Goal: Check status: Check status

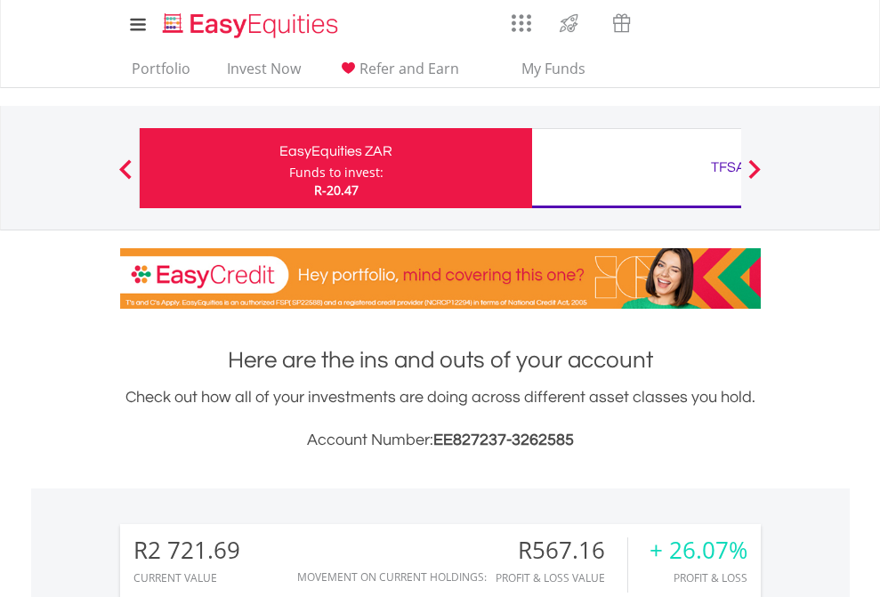
scroll to position [597, 0]
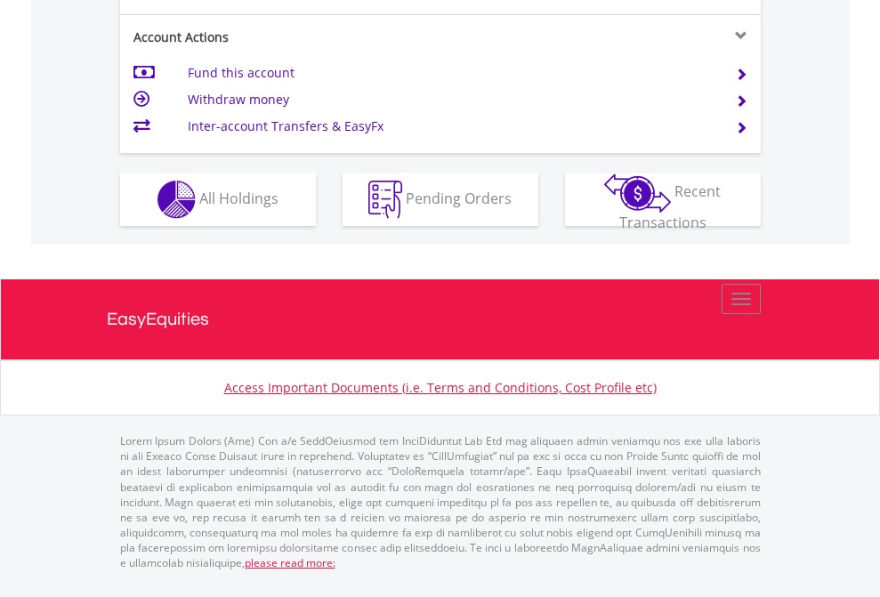
scroll to position [1706, 0]
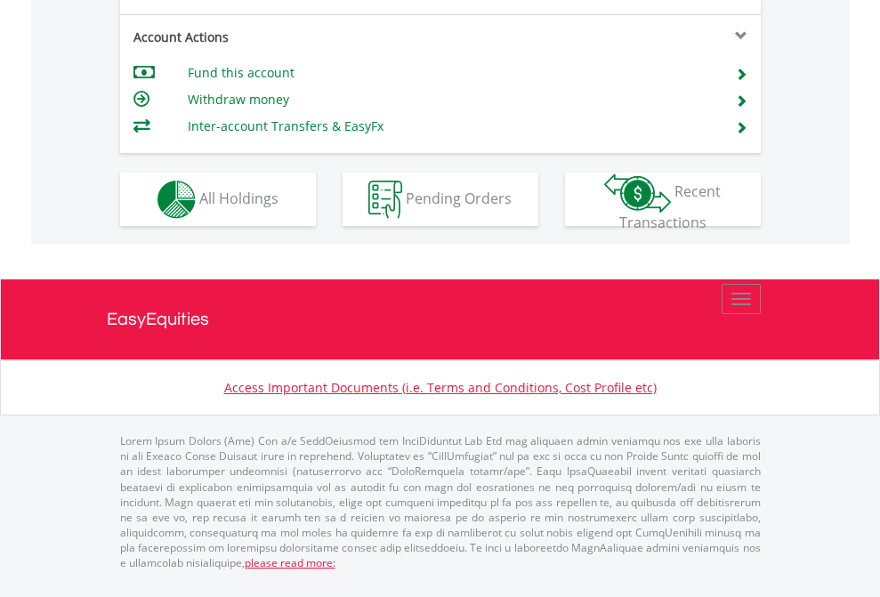
scroll to position [1553, 0]
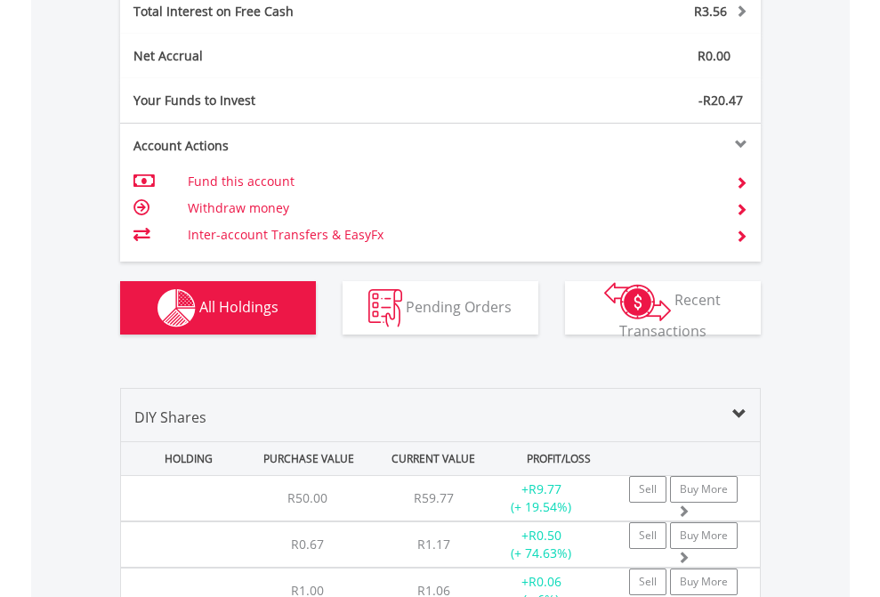
scroll to position [2051, 0]
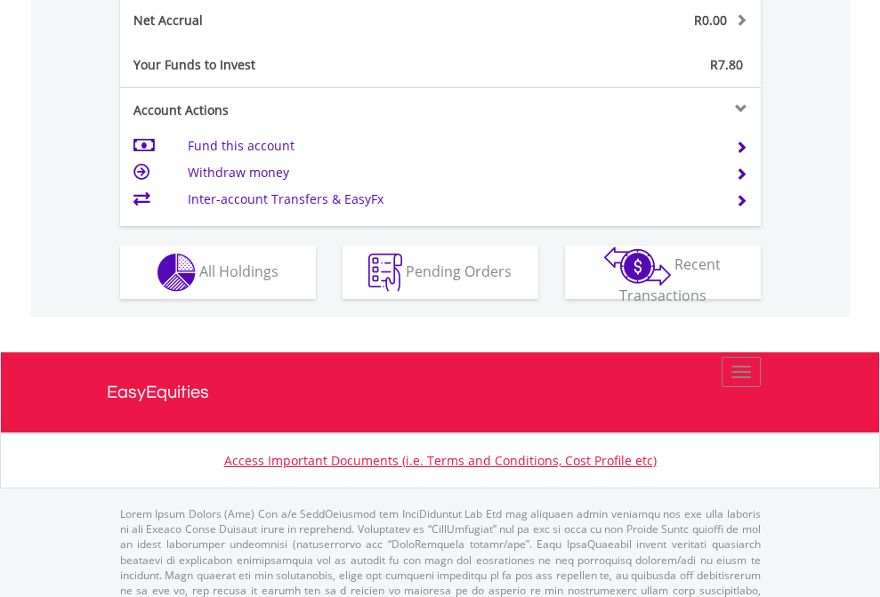
scroll to position [171, 279]
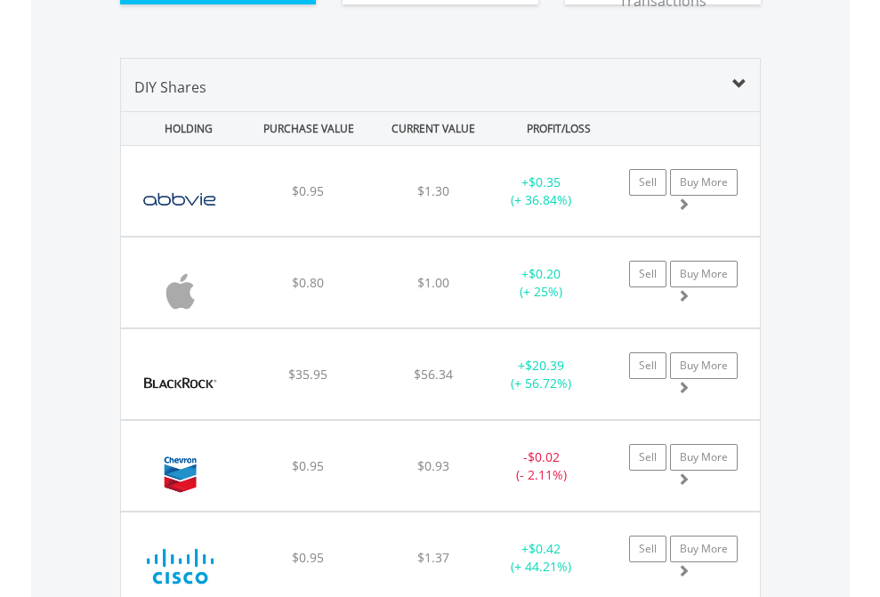
scroll to position [2015, 0]
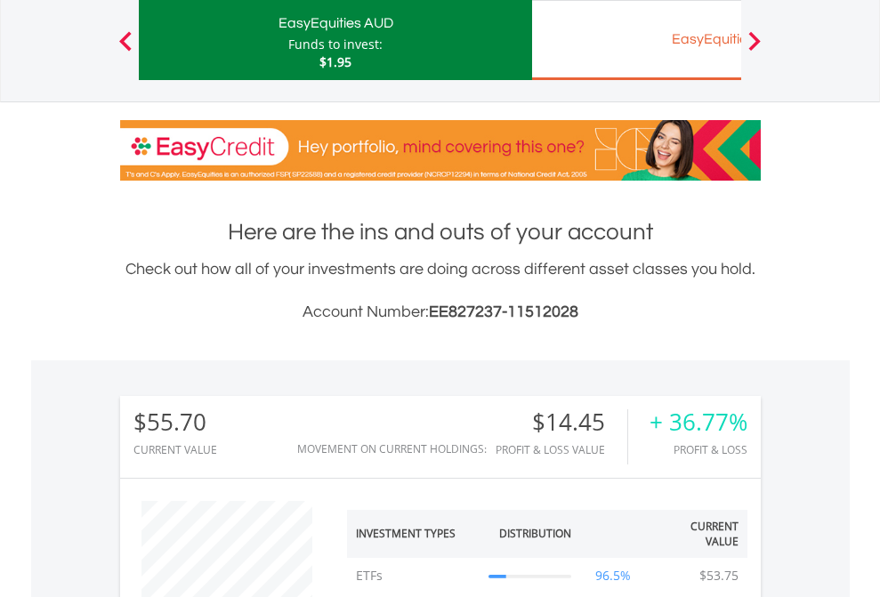
scroll to position [171, 279]
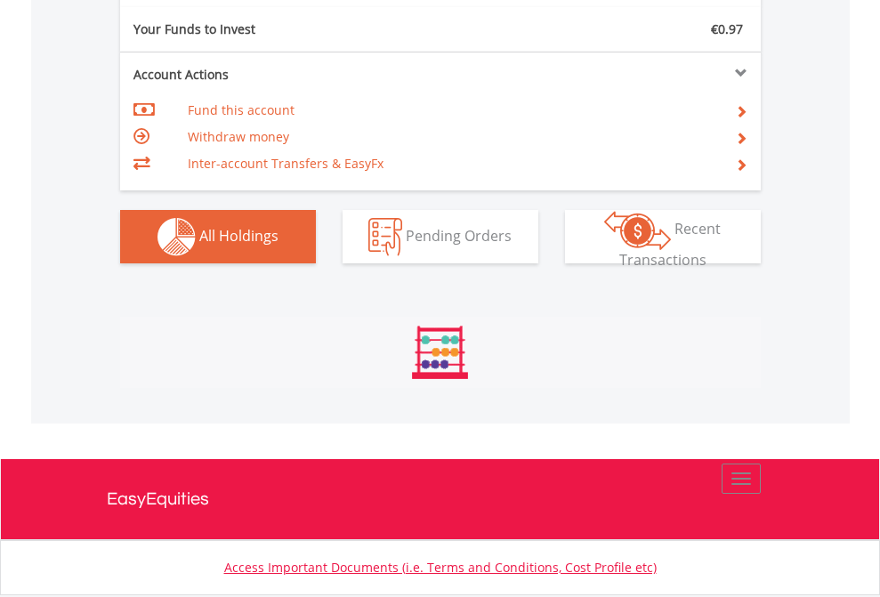
scroll to position [171, 279]
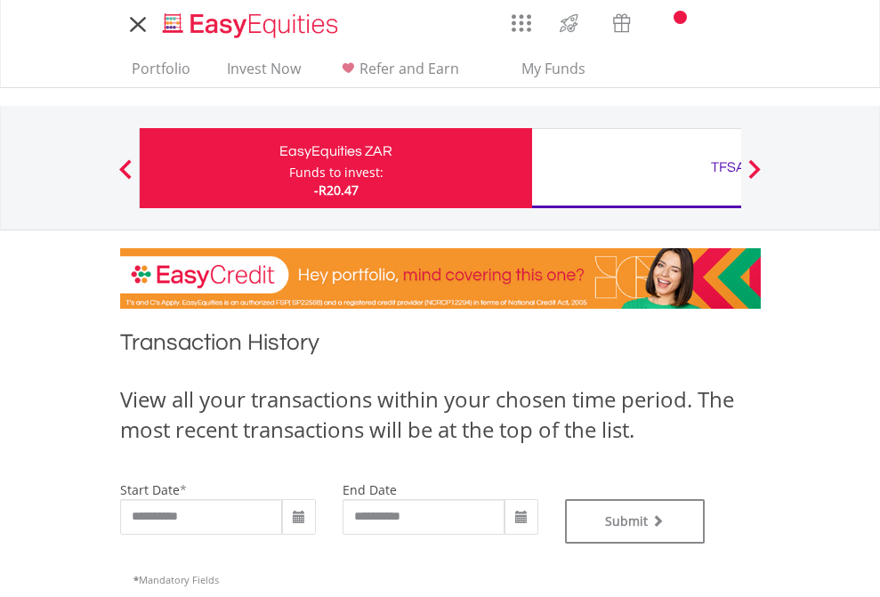
type input "**********"
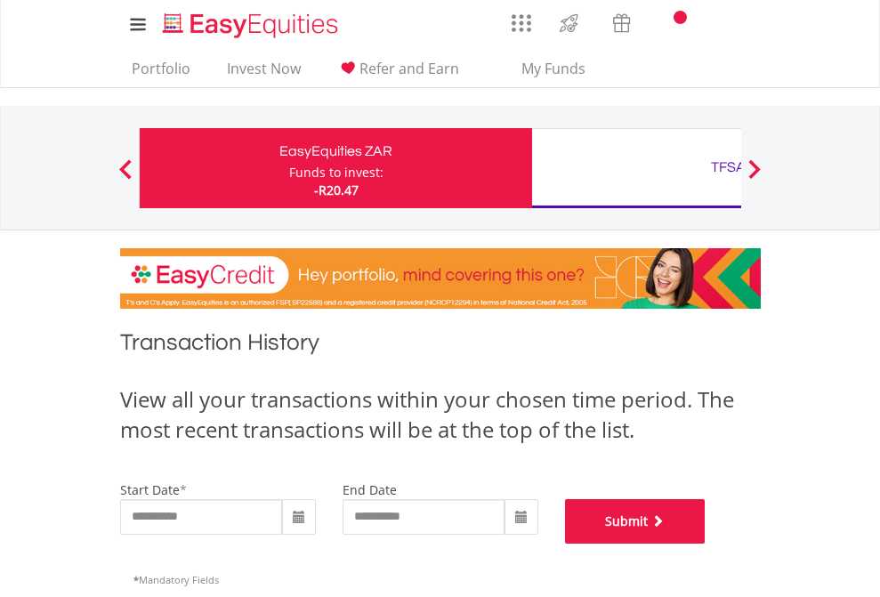
click at [706, 544] on button "Submit" at bounding box center [635, 521] width 141 height 45
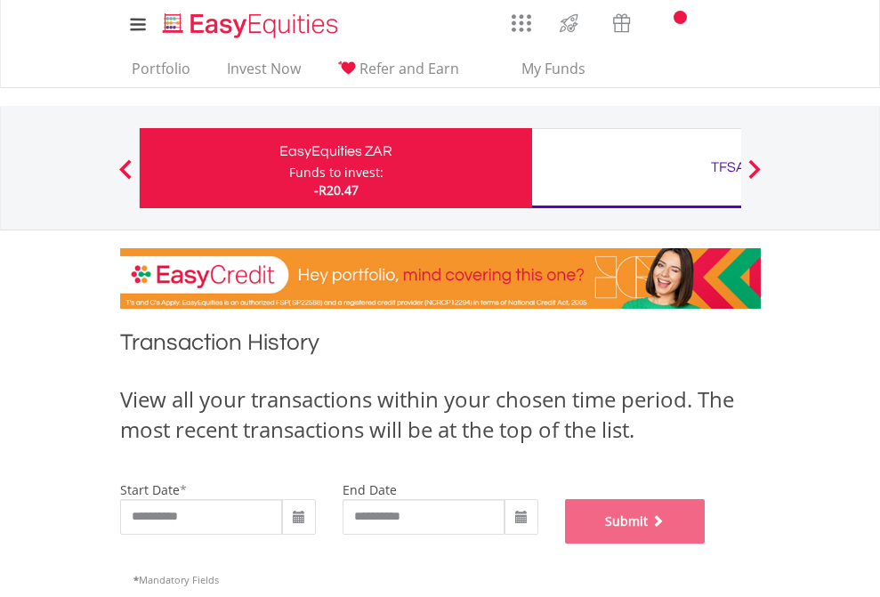
scroll to position [722, 0]
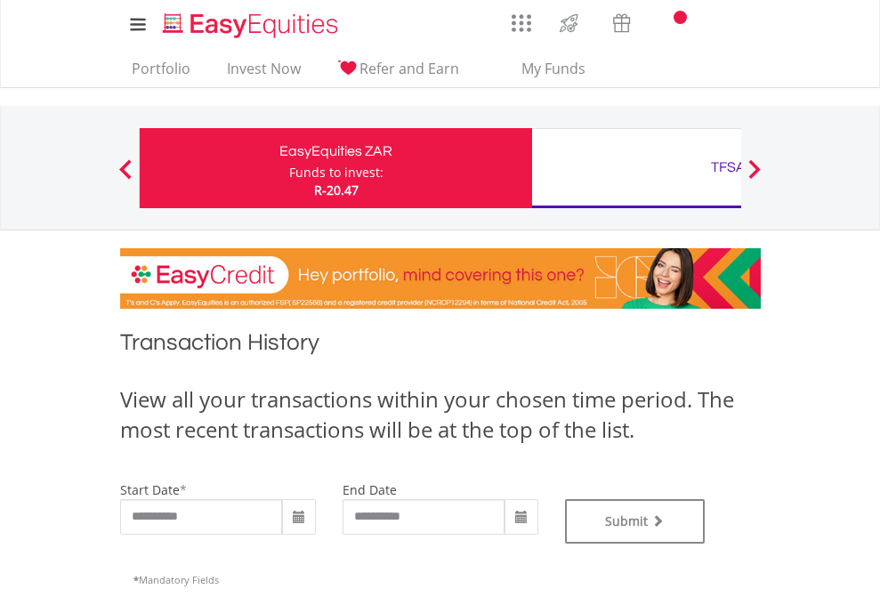
click at [636, 168] on div "TFSA" at bounding box center [728, 167] width 371 height 25
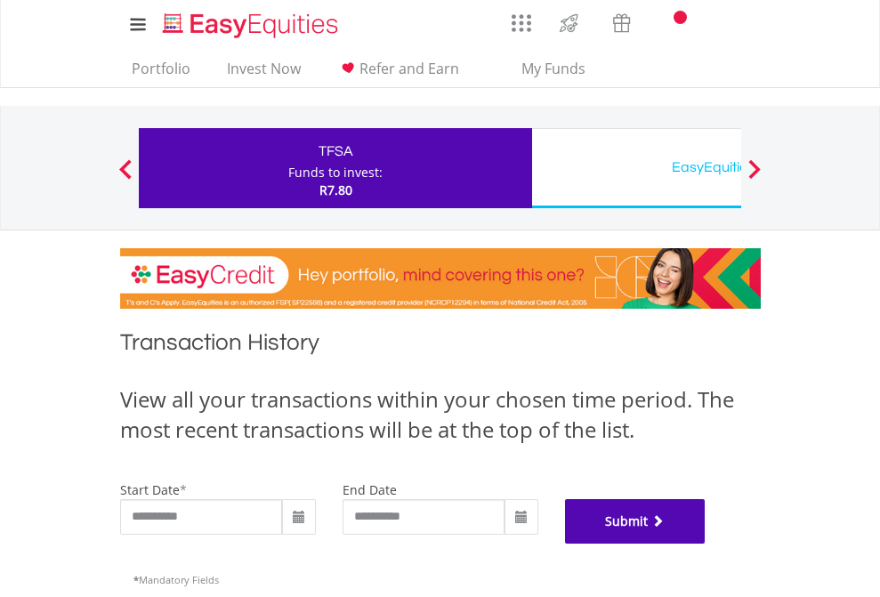
click at [706, 544] on button "Submit" at bounding box center [635, 521] width 141 height 45
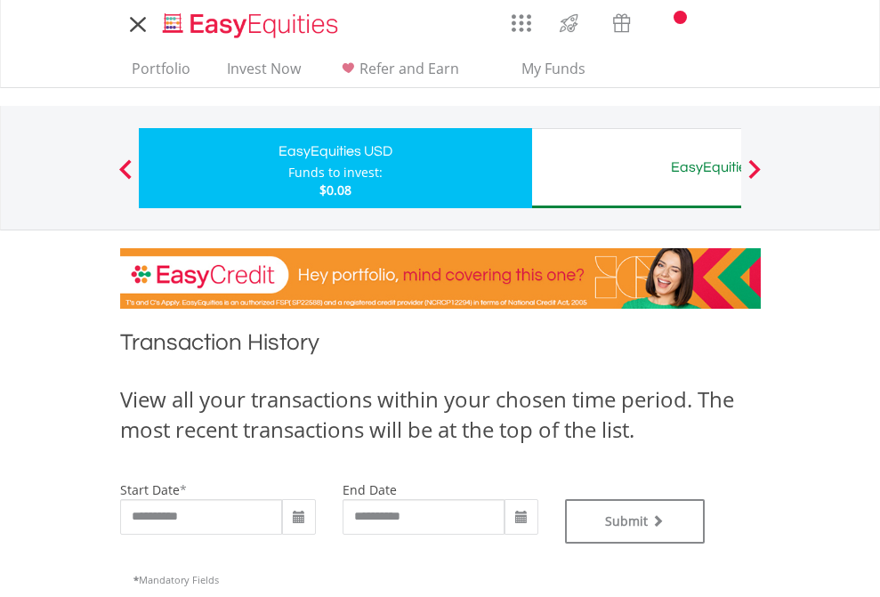
type input "**********"
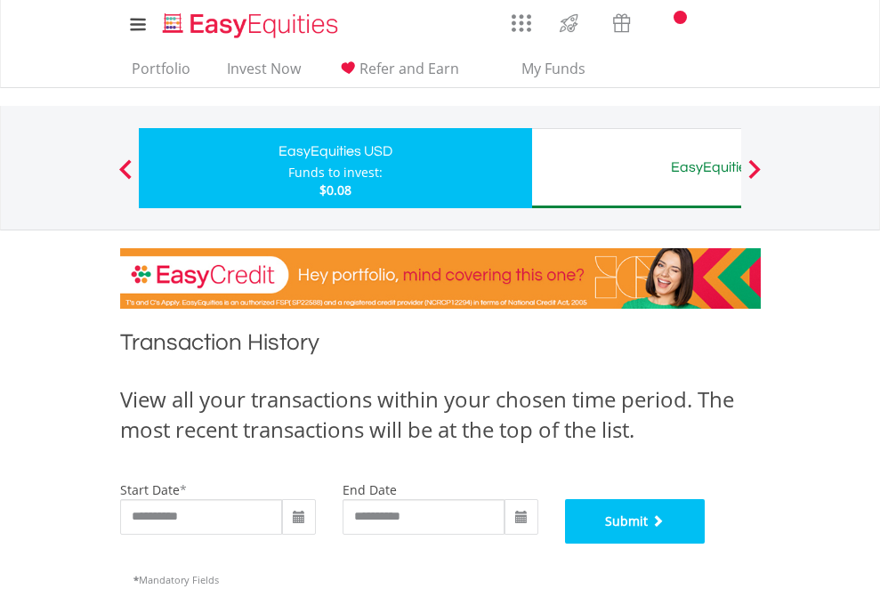
click at [706, 544] on button "Submit" at bounding box center [635, 521] width 141 height 45
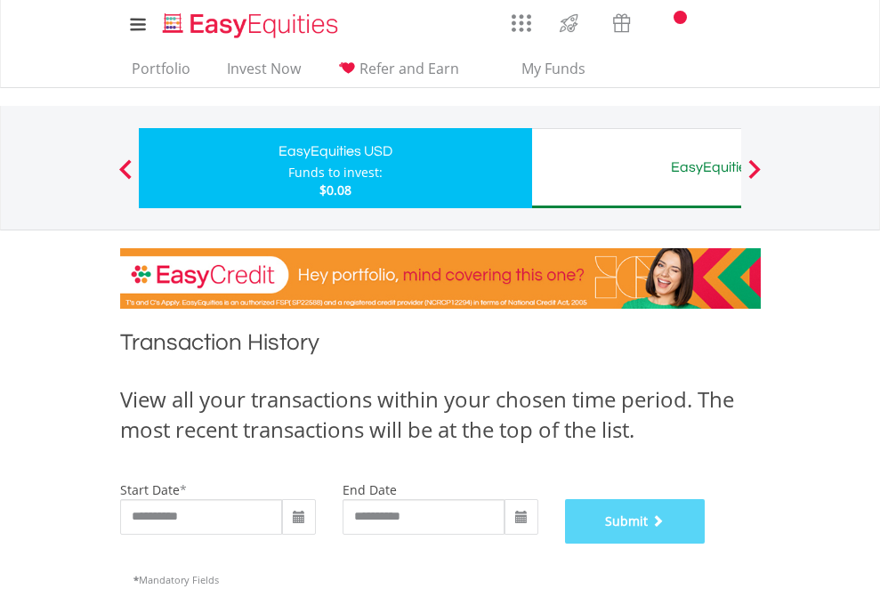
scroll to position [722, 0]
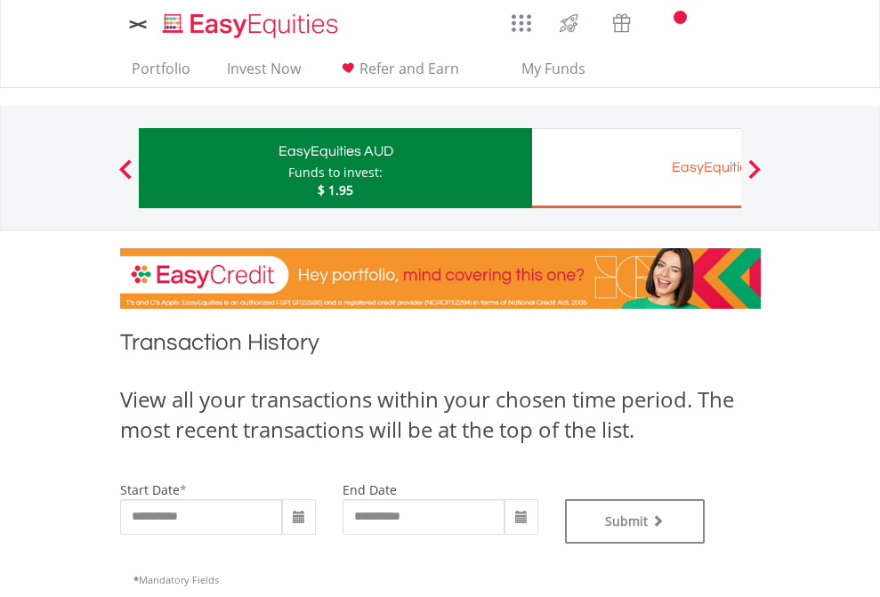
type input "**********"
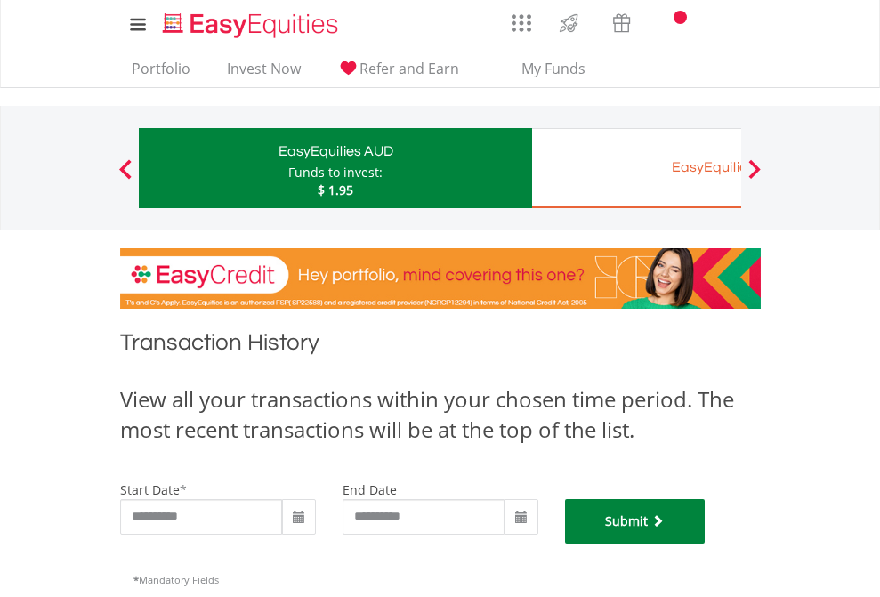
click at [706, 544] on button "Submit" at bounding box center [635, 521] width 141 height 45
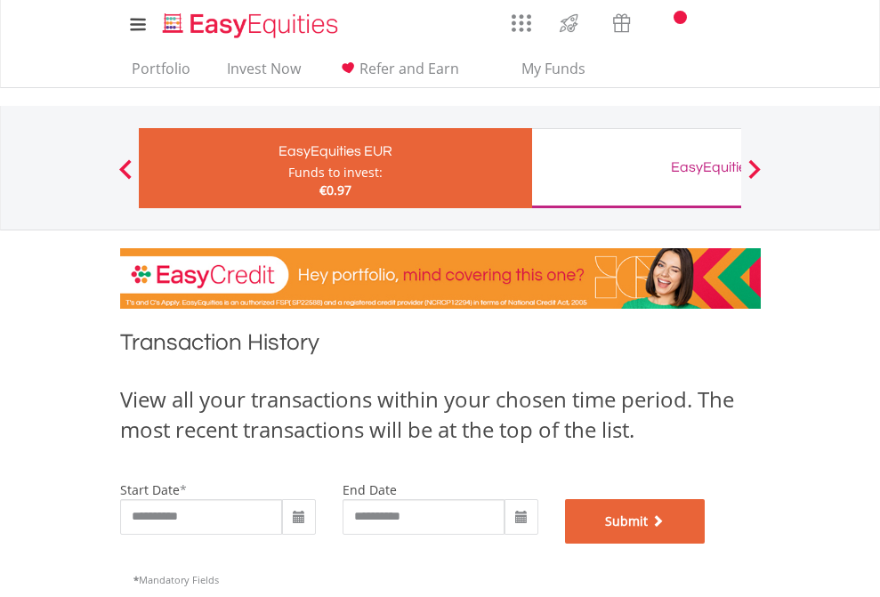
click at [706, 544] on button "Submit" at bounding box center [635, 521] width 141 height 45
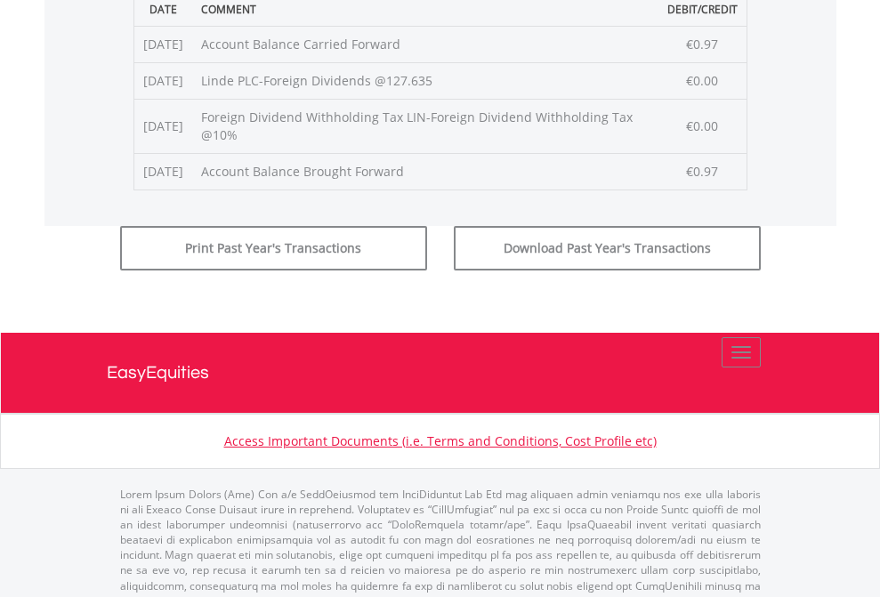
scroll to position [722, 0]
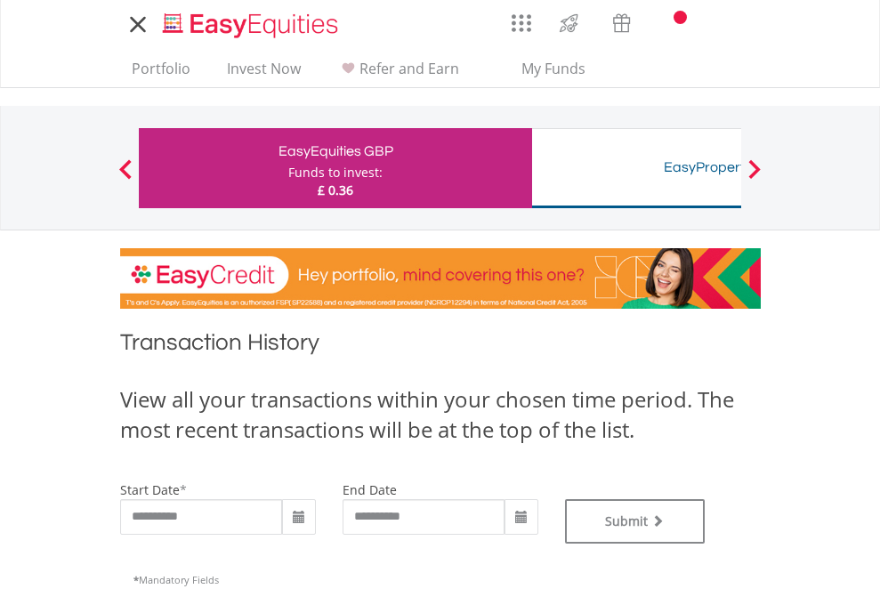
type input "**********"
